Goal: Transaction & Acquisition: Purchase product/service

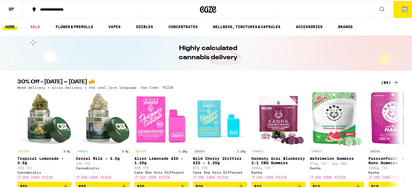
click at [384, 81] on div "(84)" at bounding box center [390, 82] width 18 height 7
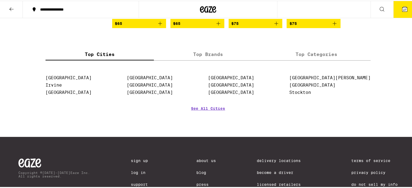
scroll to position [1842, 0]
